Goal: Transaction & Acquisition: Purchase product/service

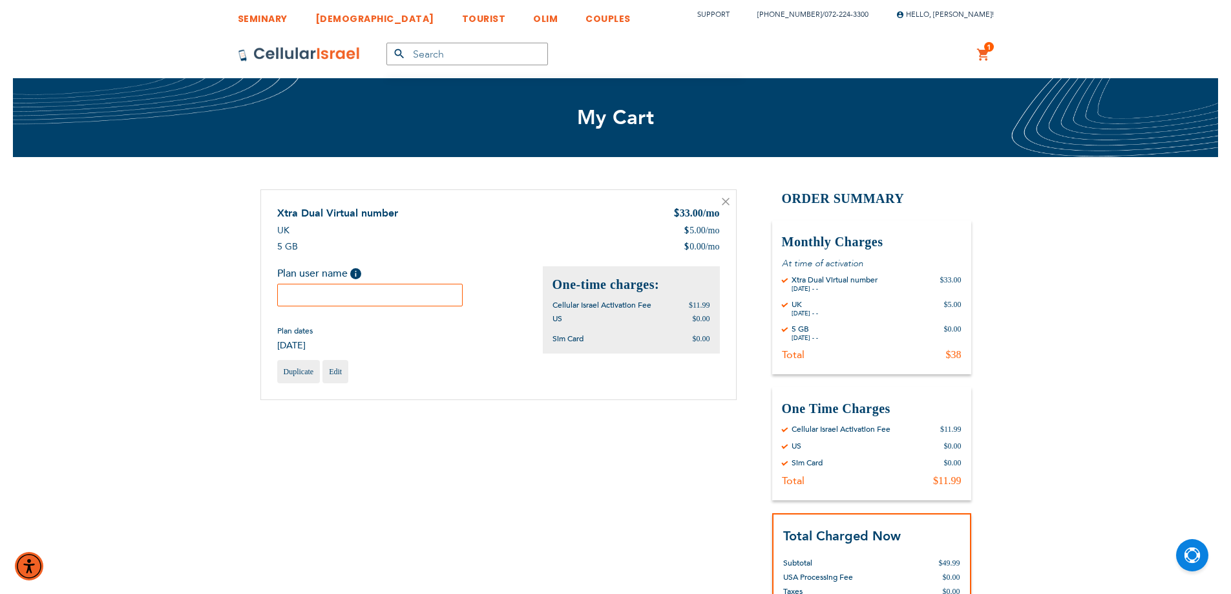
click at [390, 280] on div "Plan user name Help Please fill in the students name. If plan user is not a stu…" at bounding box center [370, 286] width 186 height 40
click at [390, 290] on input "text" at bounding box center [370, 295] width 186 height 23
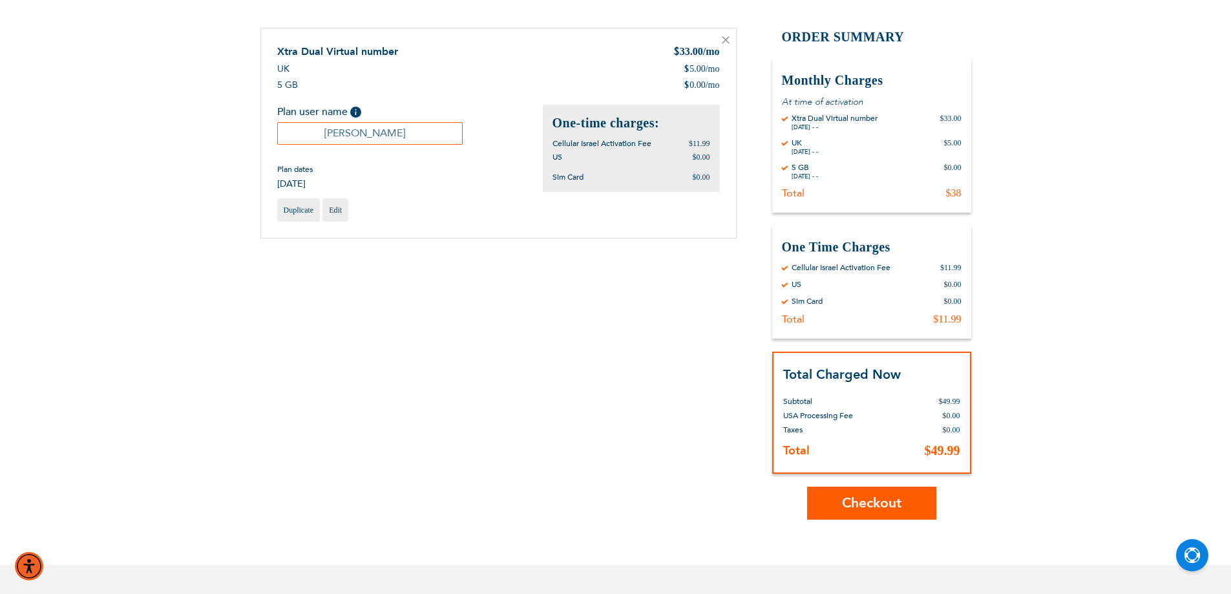
scroll to position [194, 0]
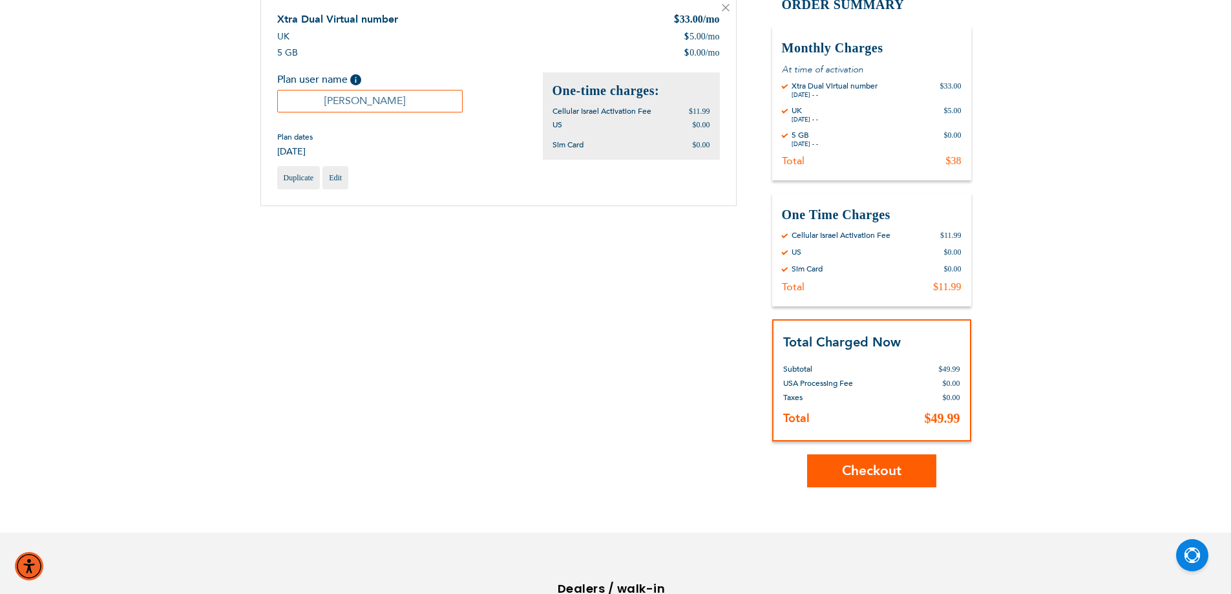
type input "[PERSON_NAME]"
click at [866, 470] on span "Checkout" at bounding box center [871, 470] width 59 height 19
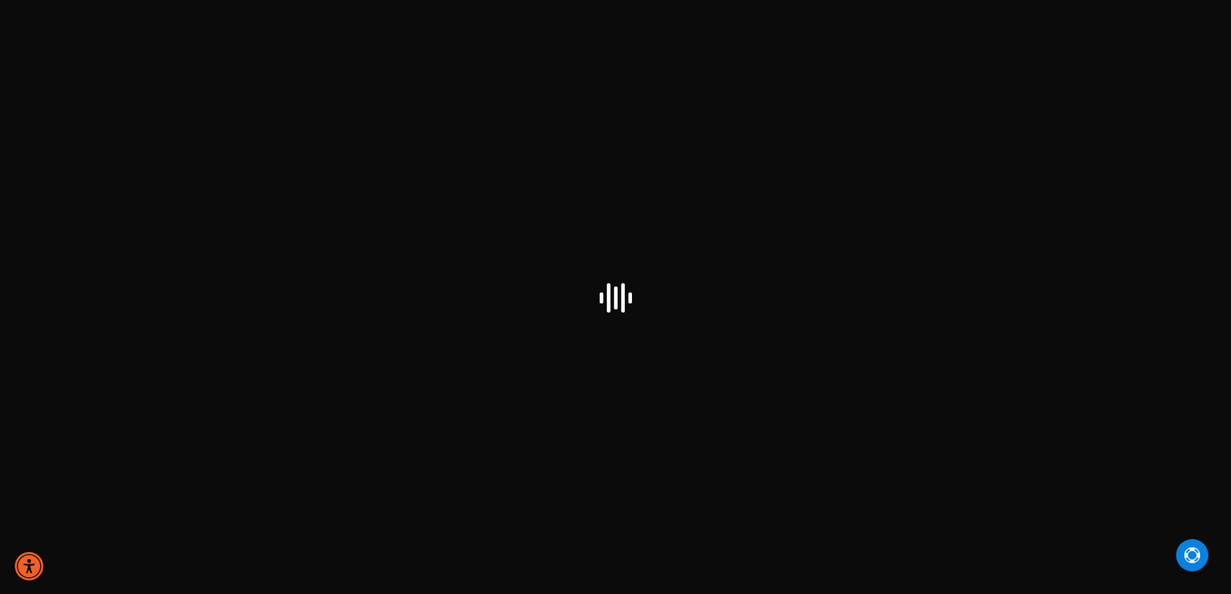
checkbox input "true"
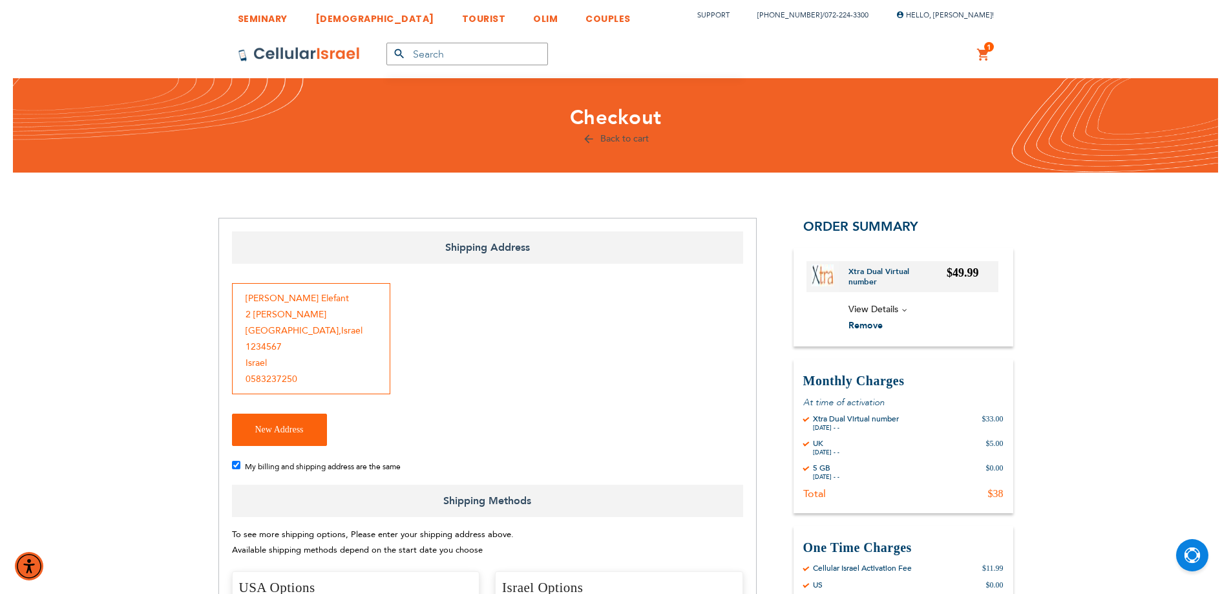
click at [987, 53] on link "1 1 items My Cart" at bounding box center [983, 55] width 14 height 16
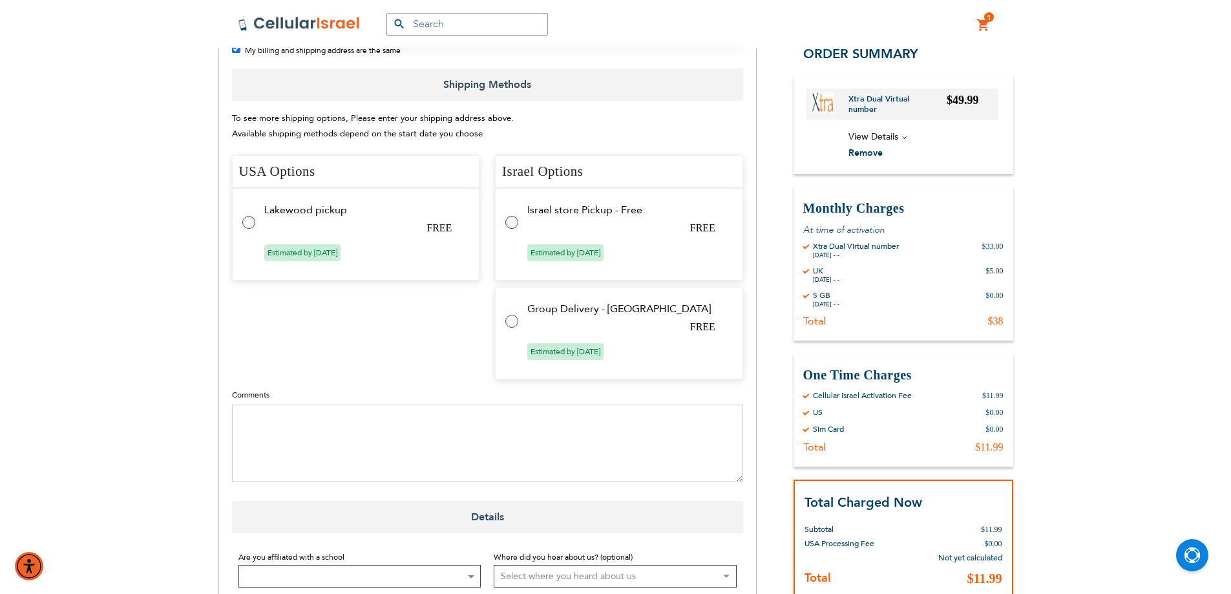
scroll to position [582, 0]
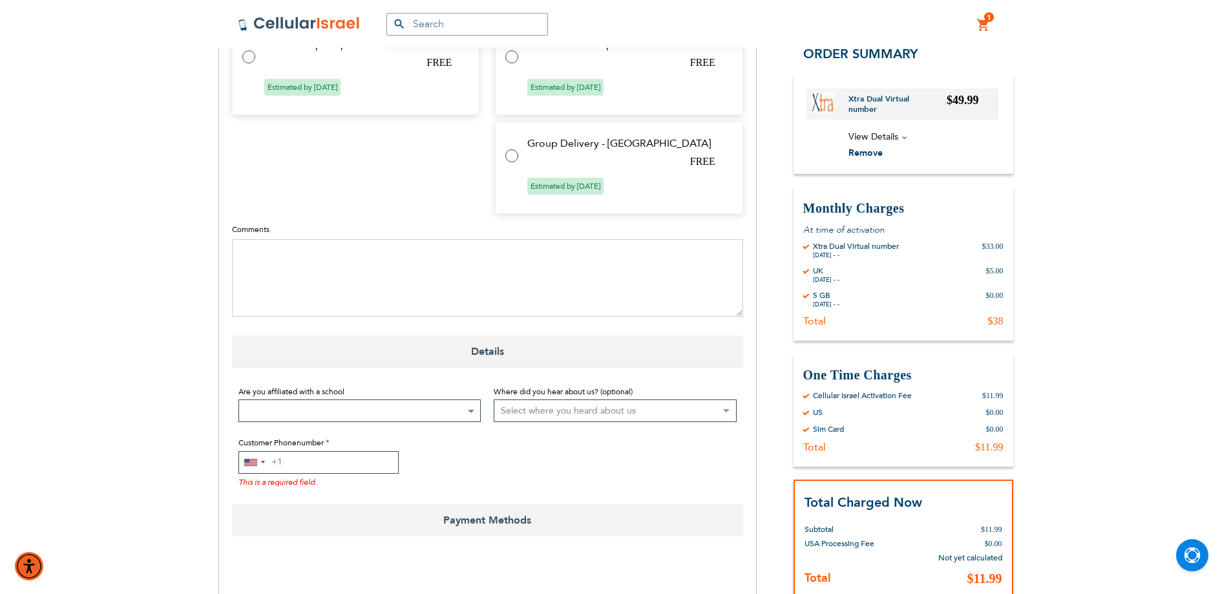
click at [362, 451] on input "Customer Phonenumber" at bounding box center [318, 462] width 160 height 23
type input "0722243300"
click at [251, 452] on div "United States +1" at bounding box center [254, 462] width 30 height 21
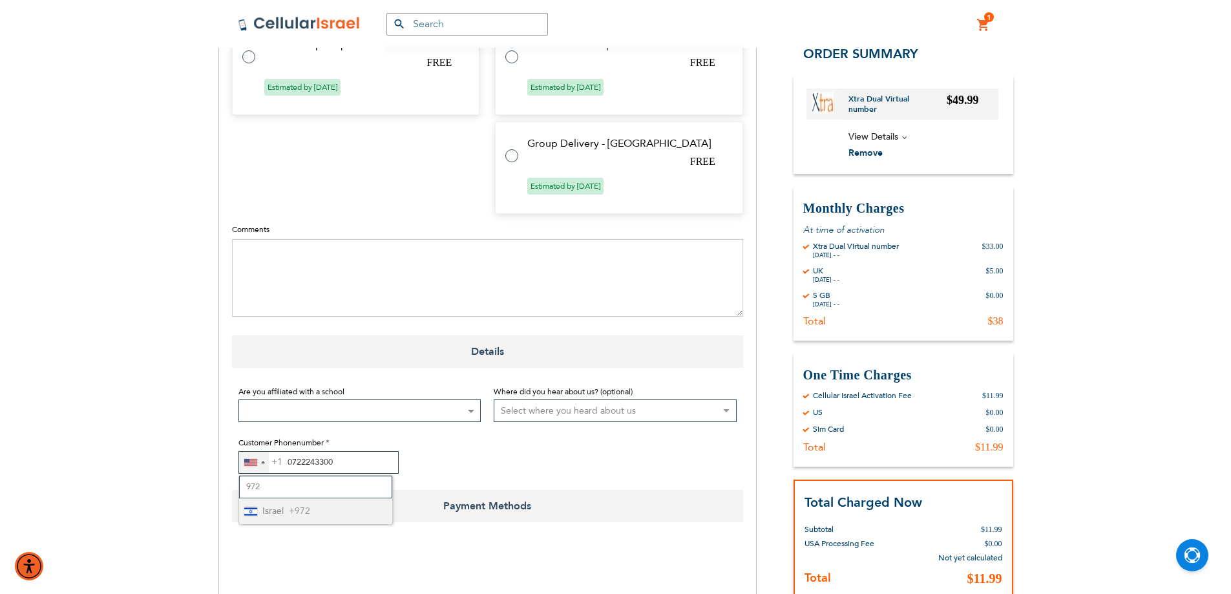
type input "972"
click at [328, 498] on li "Israel +972" at bounding box center [315, 511] width 153 height 26
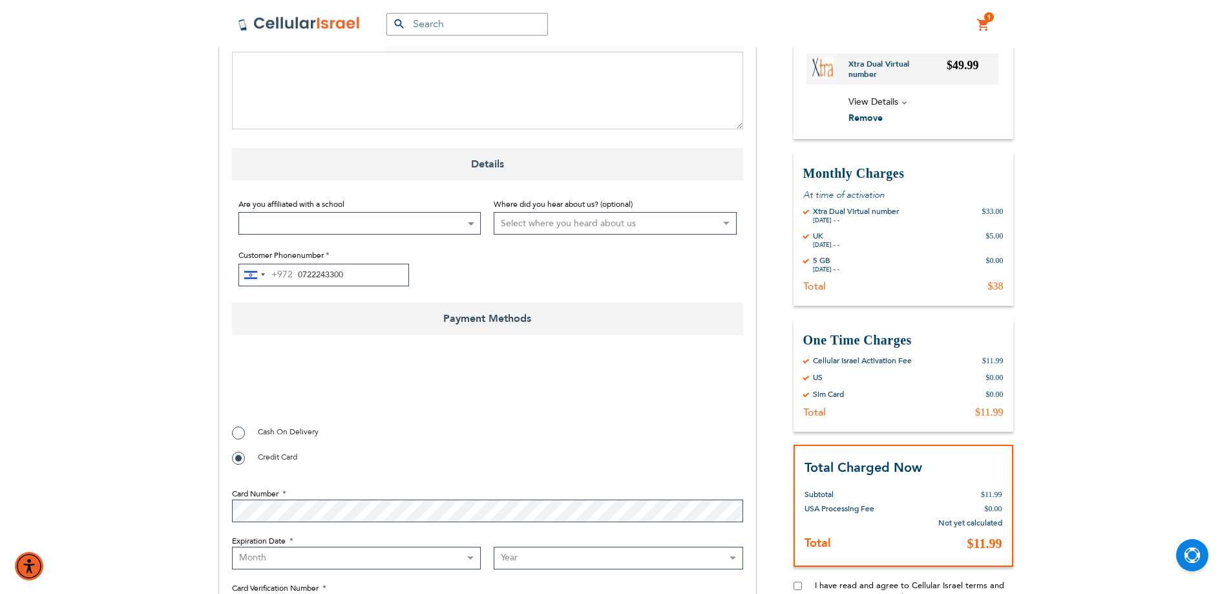
scroll to position [775, 0]
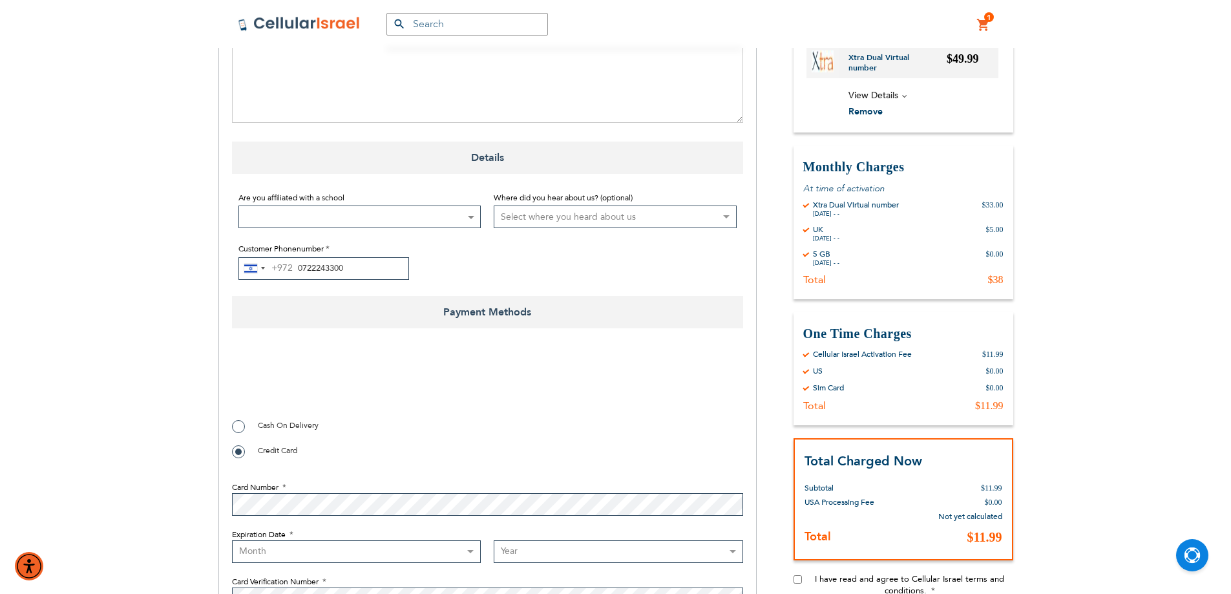
click at [299, 420] on span "Cash On Delivery" at bounding box center [288, 425] width 61 height 10
radio input "true"
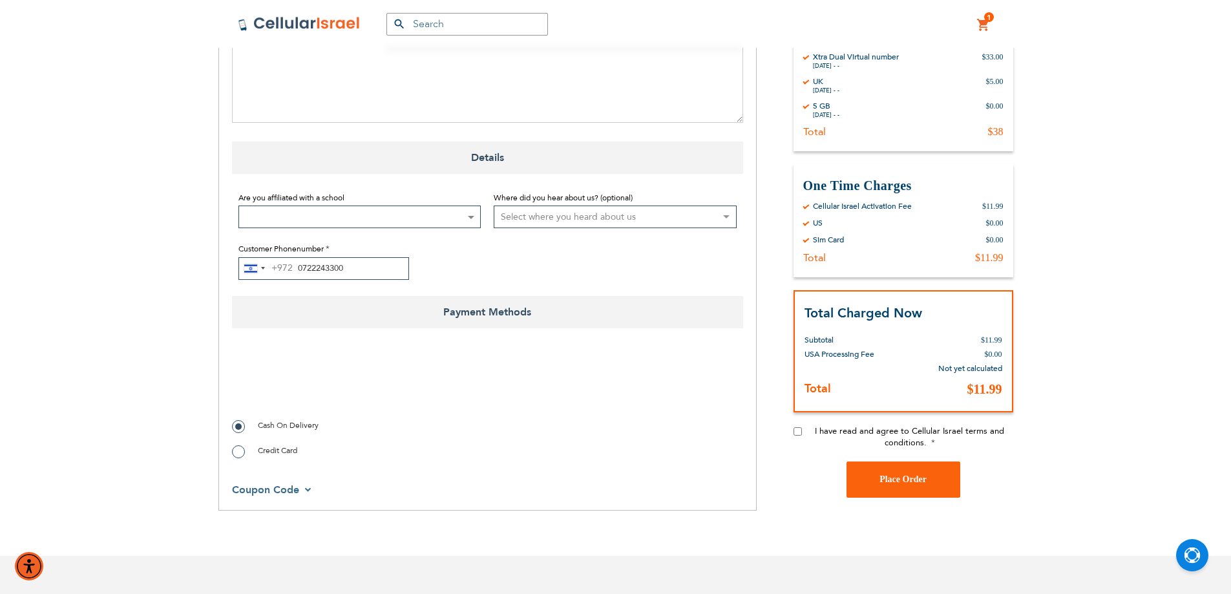
checkbox input "true"
click at [798, 427] on input "I have read and agree to Cellular Israel terms and conditions." at bounding box center [798, 431] width 8 height 8
checkbox input "true"
click at [901, 461] on button "Place Order" at bounding box center [903, 479] width 114 height 36
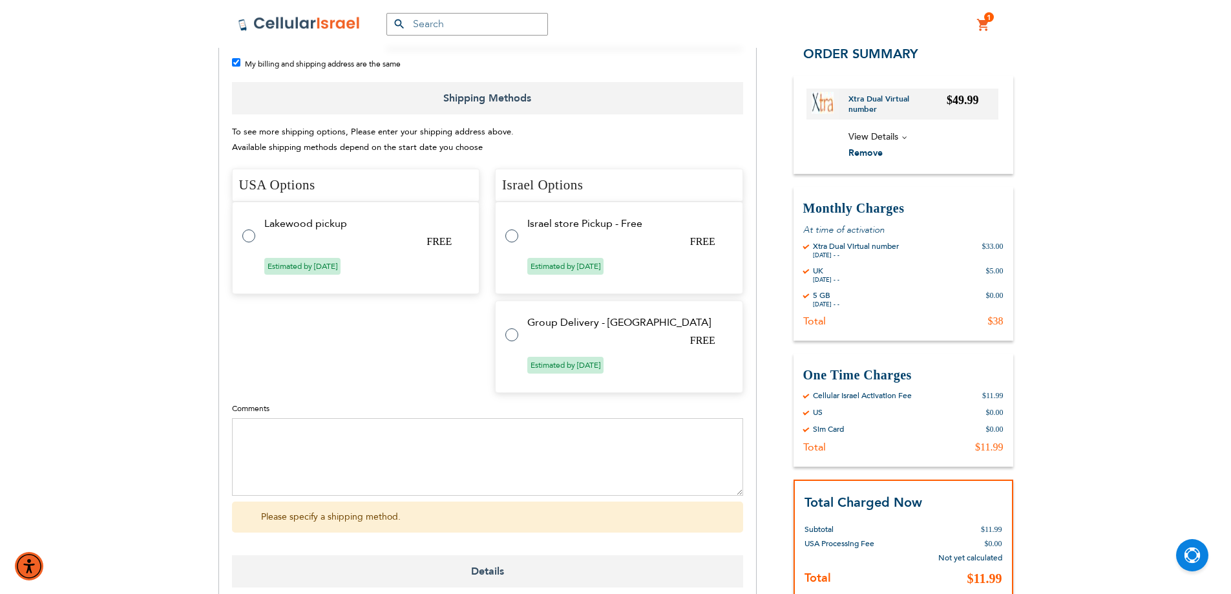
scroll to position [388, 0]
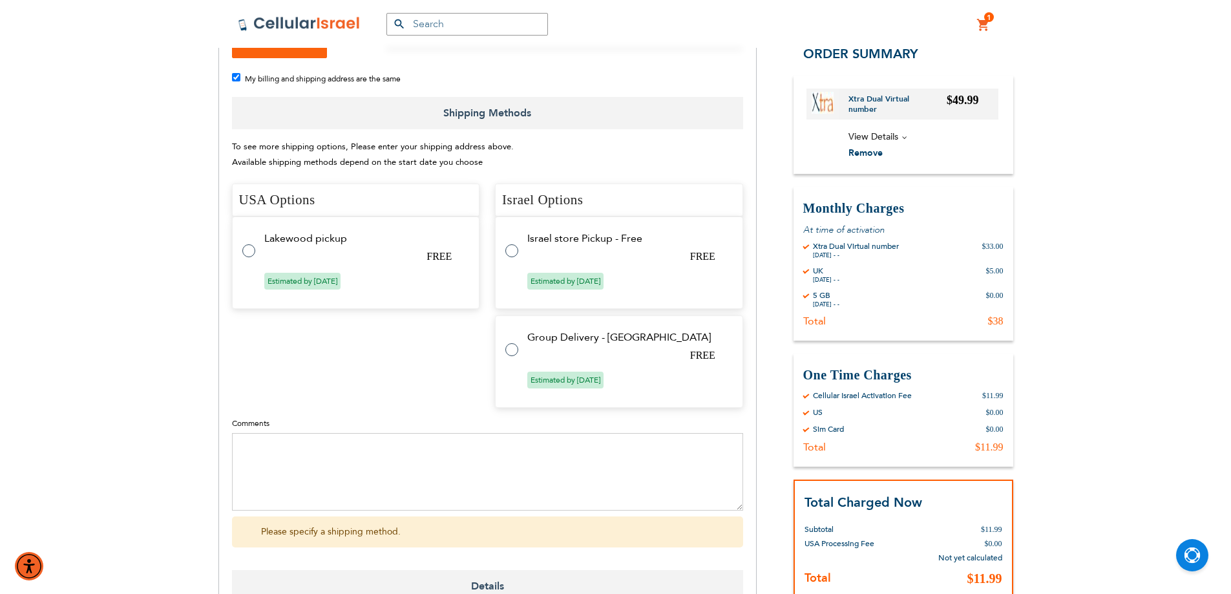
click at [512, 248] on tr "Israel store Pickup - Free FREE Estimated by Aug 11th, 2025" at bounding box center [619, 262] width 248 height 92
radio input "true"
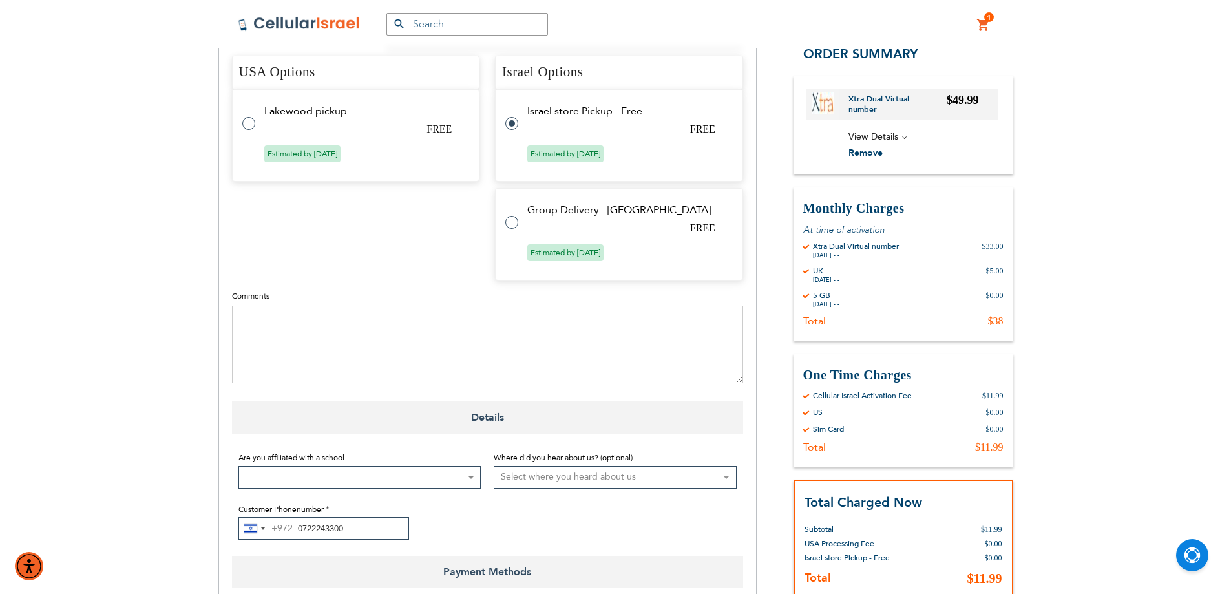
scroll to position [711, 0]
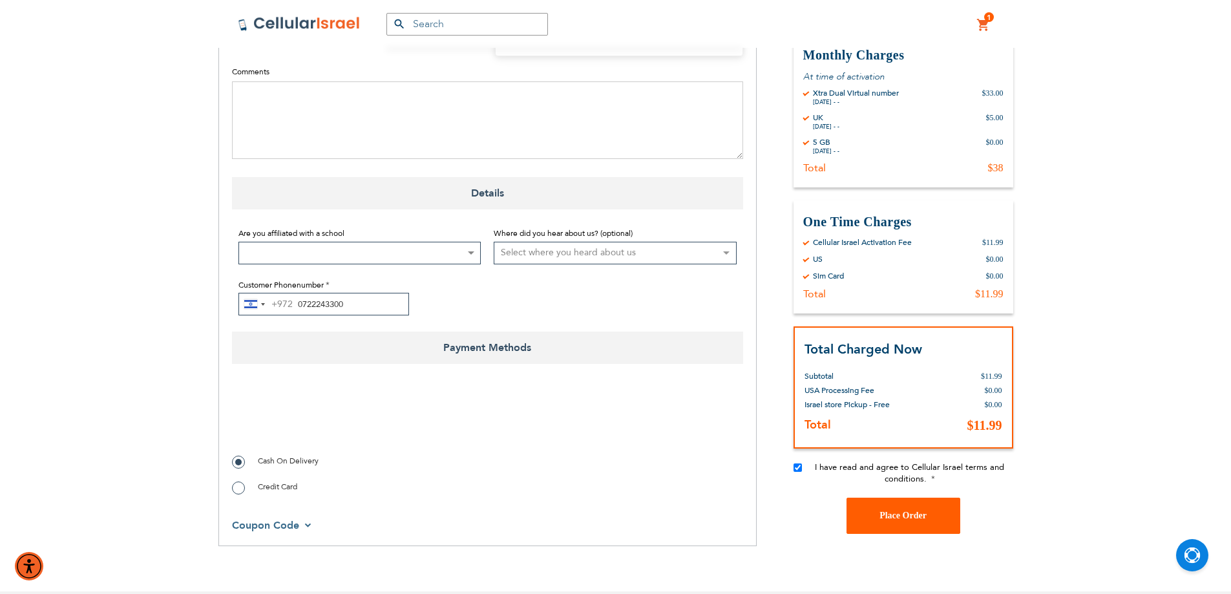
click at [896, 510] on span "Place Order" at bounding box center [902, 515] width 47 height 10
